Goal: Task Accomplishment & Management: Manage account settings

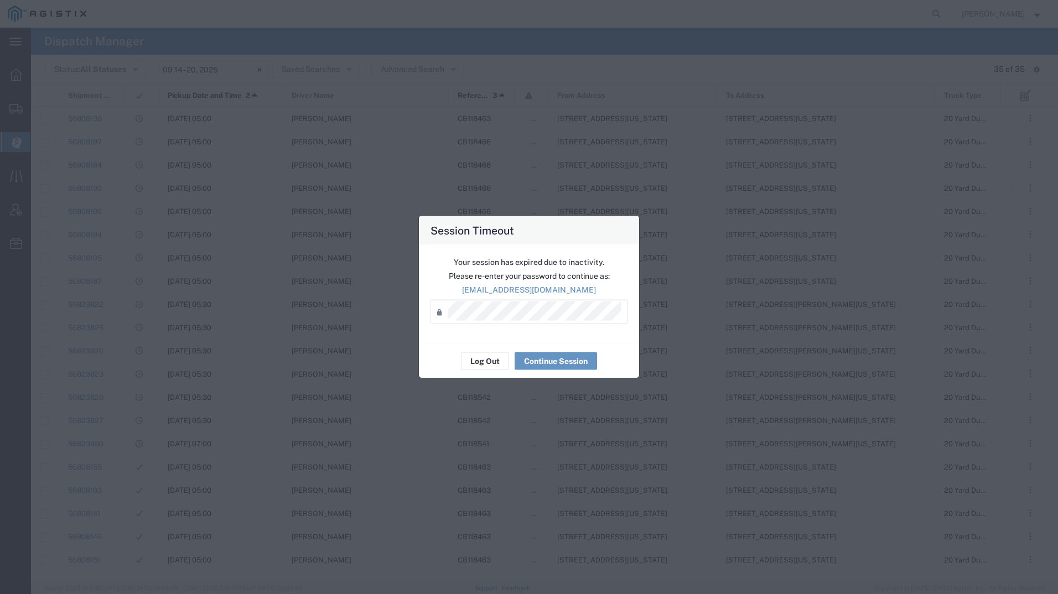
click at [469, 347] on div "Log Out Continue Session" at bounding box center [529, 361] width 220 height 35
click at [472, 357] on button "Log Out" at bounding box center [485, 361] width 48 height 18
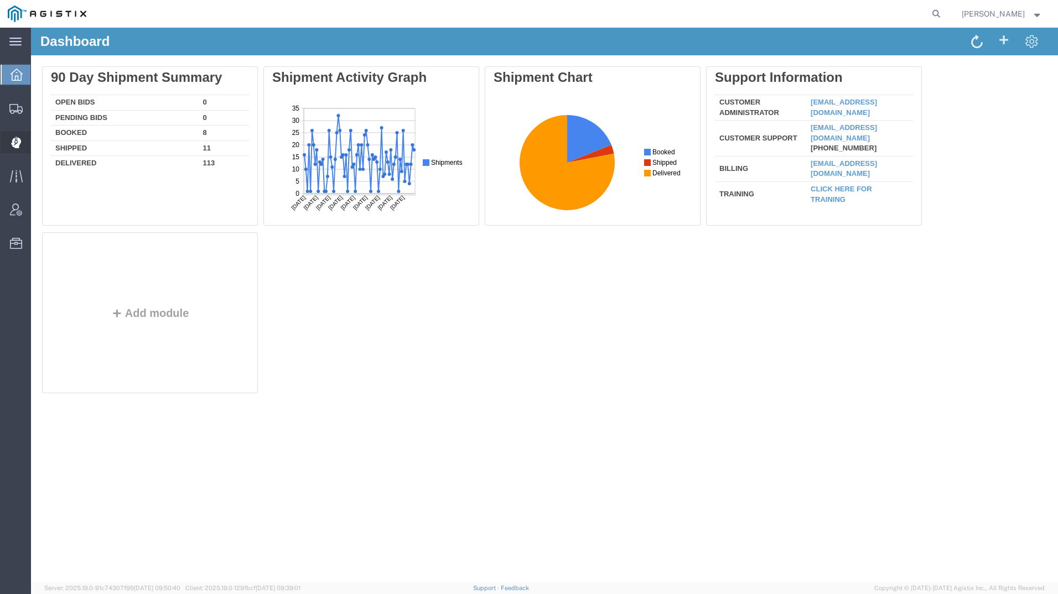
click at [8, 143] on div at bounding box center [16, 142] width 31 height 22
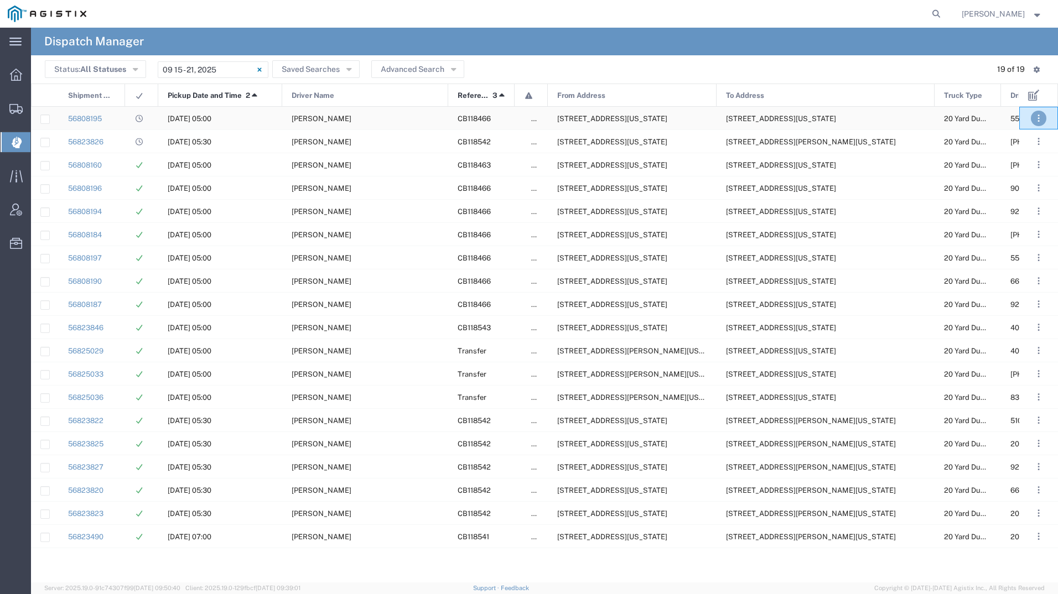
click at [1034, 117] on button ". . ." at bounding box center [1038, 118] width 15 height 15
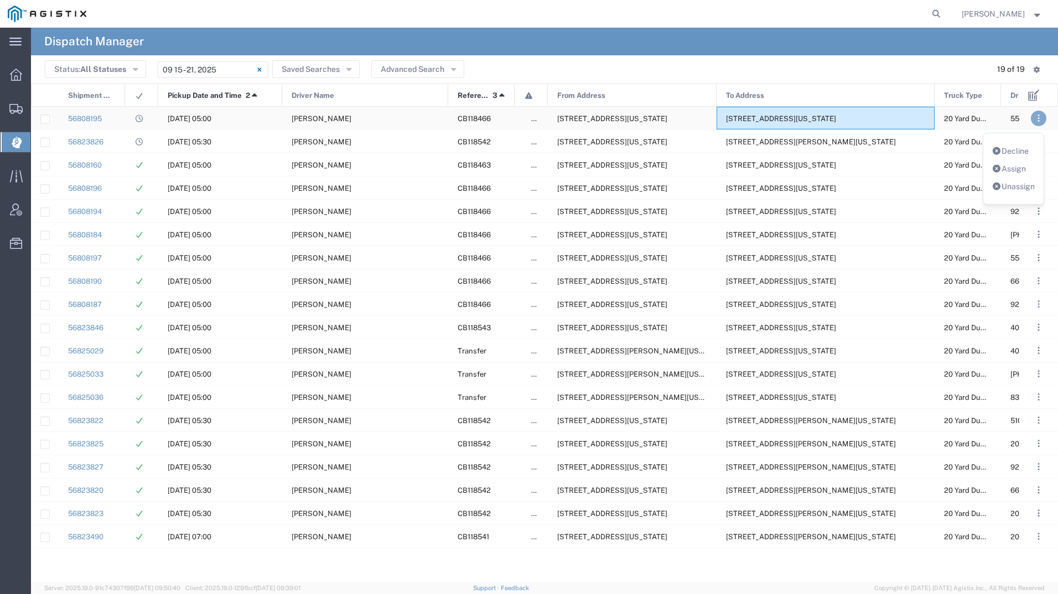
click at [784, 121] on span "[STREET_ADDRESS][US_STATE]" at bounding box center [781, 119] width 110 height 8
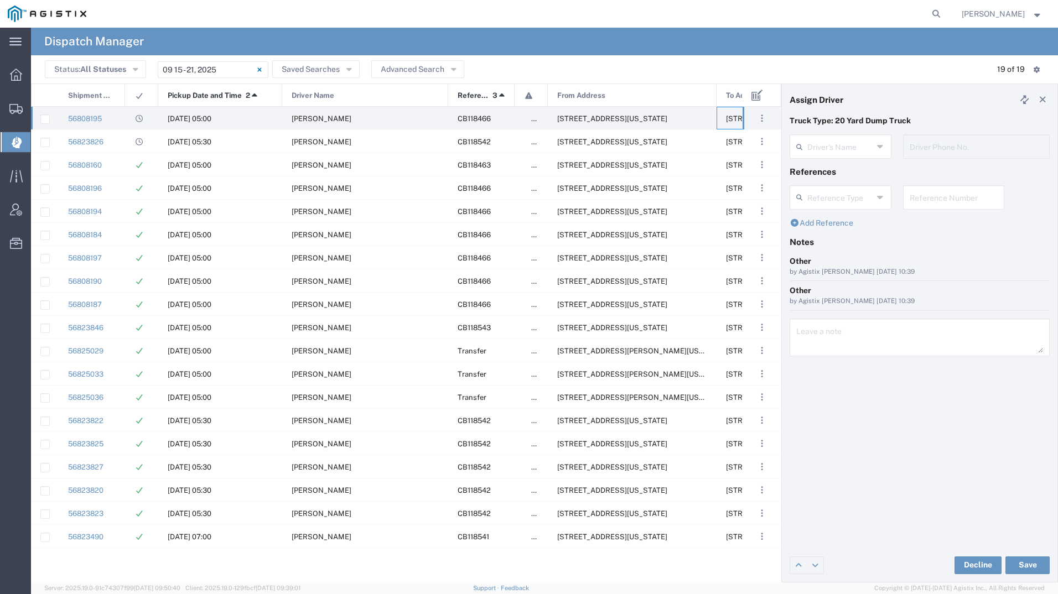
type input "[PERSON_NAME]"
type input "5597941521"
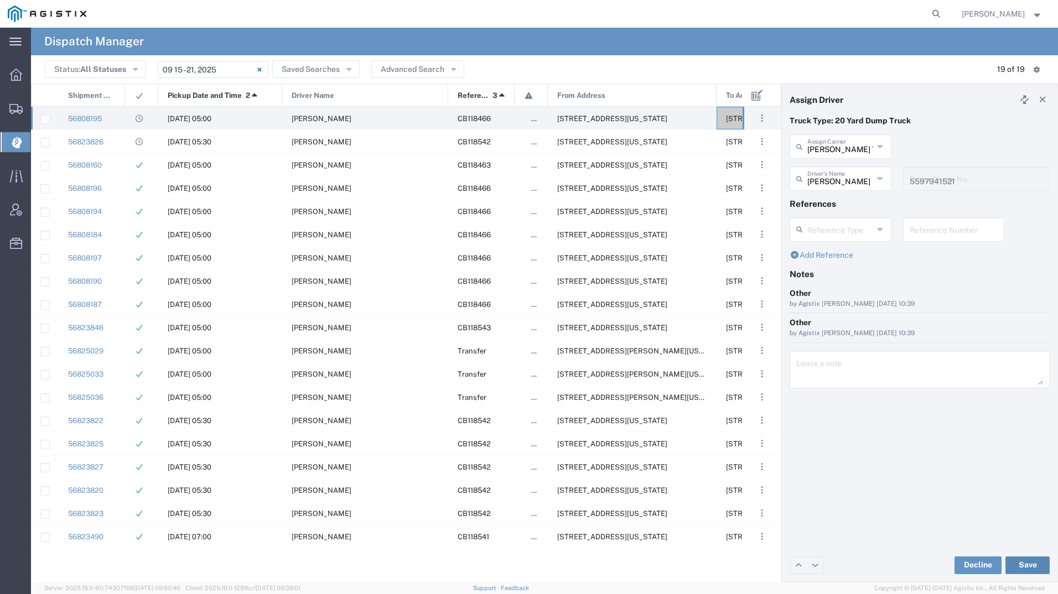
click at [1030, 565] on button "Save" at bounding box center [1027, 566] width 44 height 18
